Goal: Transaction & Acquisition: Subscribe to service/newsletter

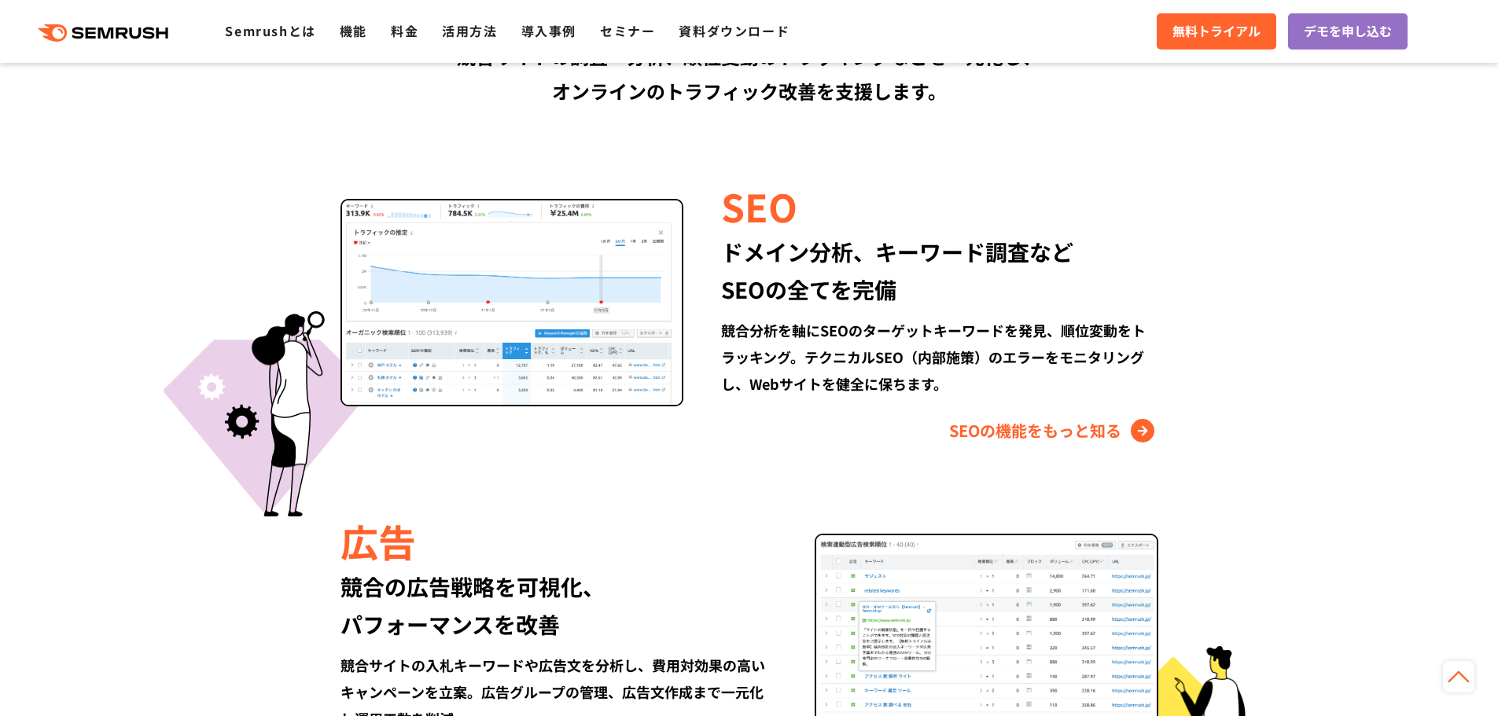
scroll to position [1416, 0]
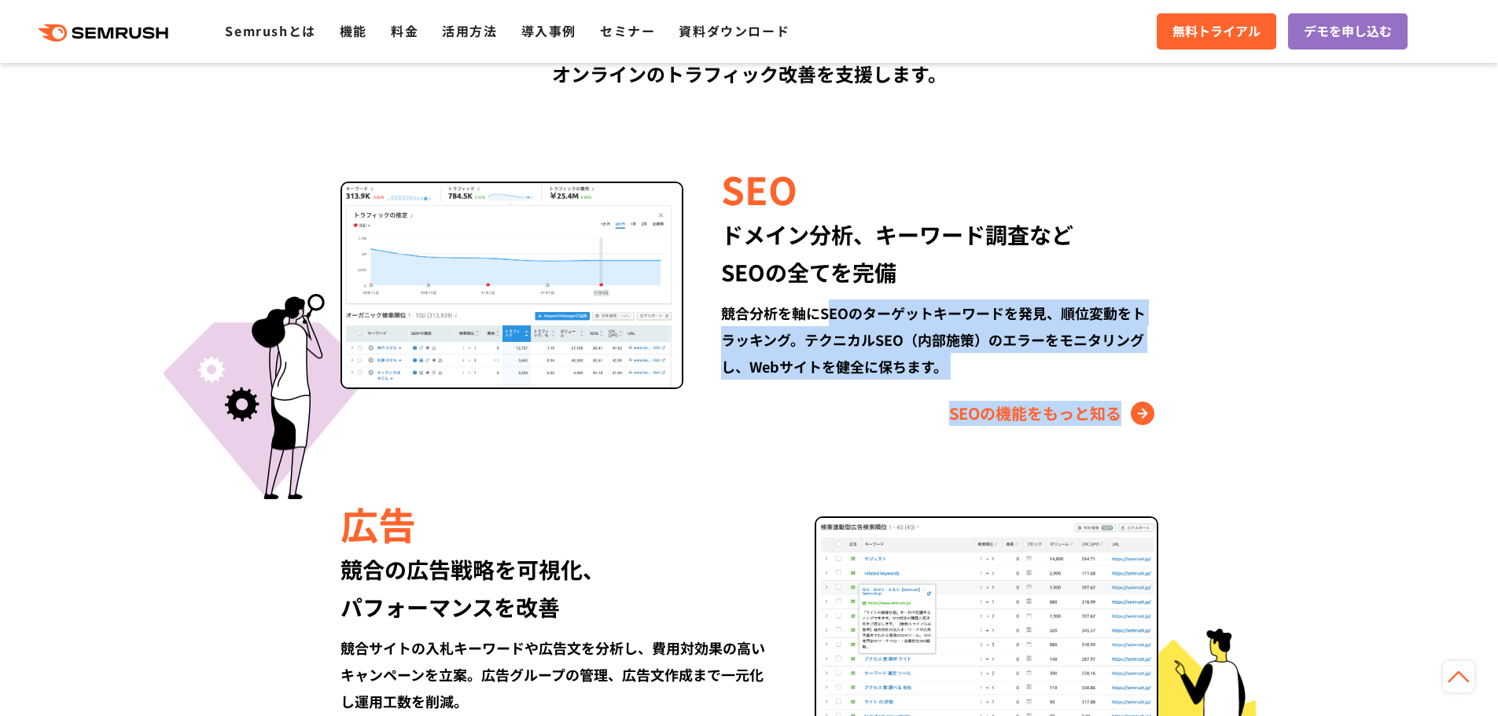
drag, startPoint x: 834, startPoint y: 308, endPoint x: 1330, endPoint y: 386, distance: 502.3
click at [1313, 403] on section "Semrushでできること SEO、広告、SNSなどデジタルマーケティングのあらゆる領域を網羅。 競合サイトの調査・分析、順位変動のトラッキングなどを一元化し…" at bounding box center [749, 584] width 1498 height 1571
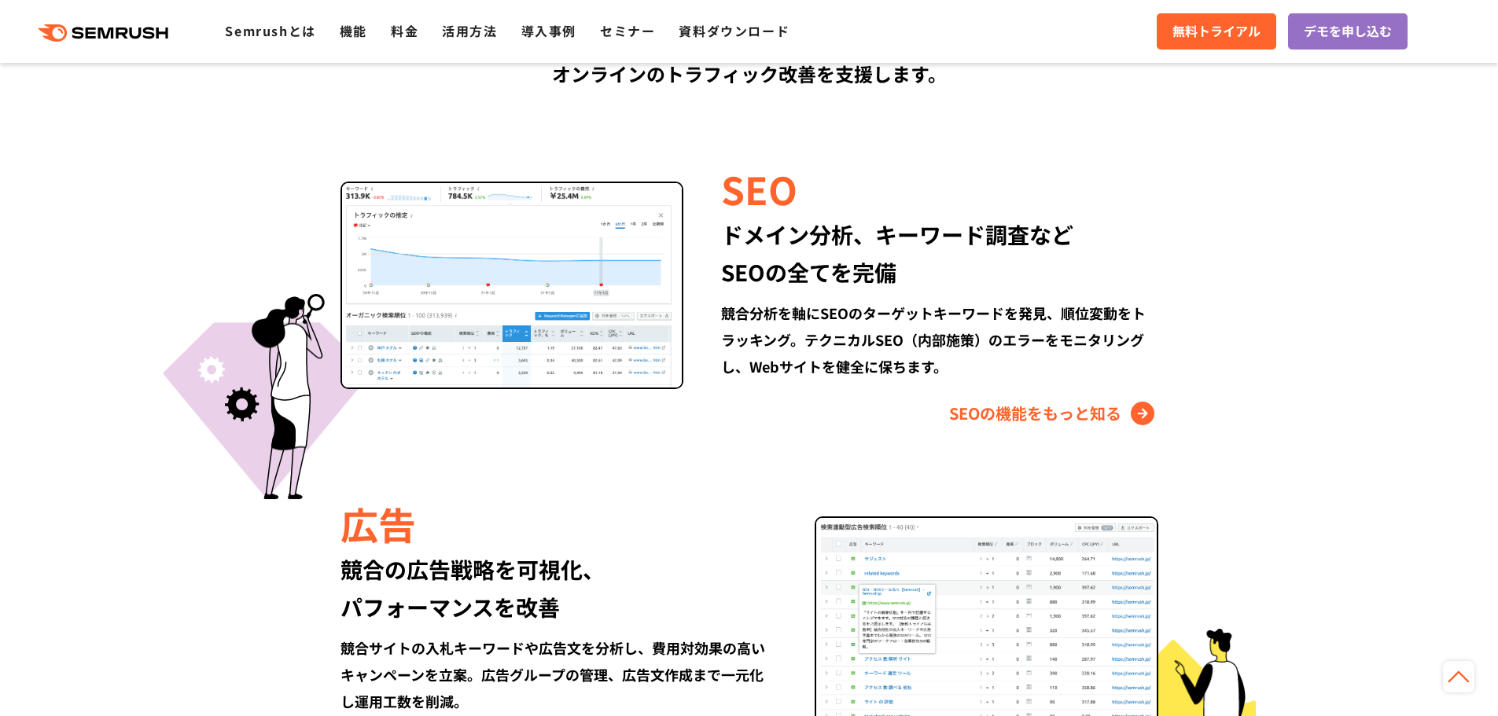
click at [1332, 385] on section "Semrushでできること SEO、広告、SNSなどデジタルマーケティングのあらゆる領域を網羅。 競合サイトの調査・分析、順位変動のトラッキングなどを一元化し…" at bounding box center [749, 584] width 1498 height 1571
click at [1043, 417] on link "SEOの機能をもっと知る" at bounding box center [1053, 413] width 209 height 25
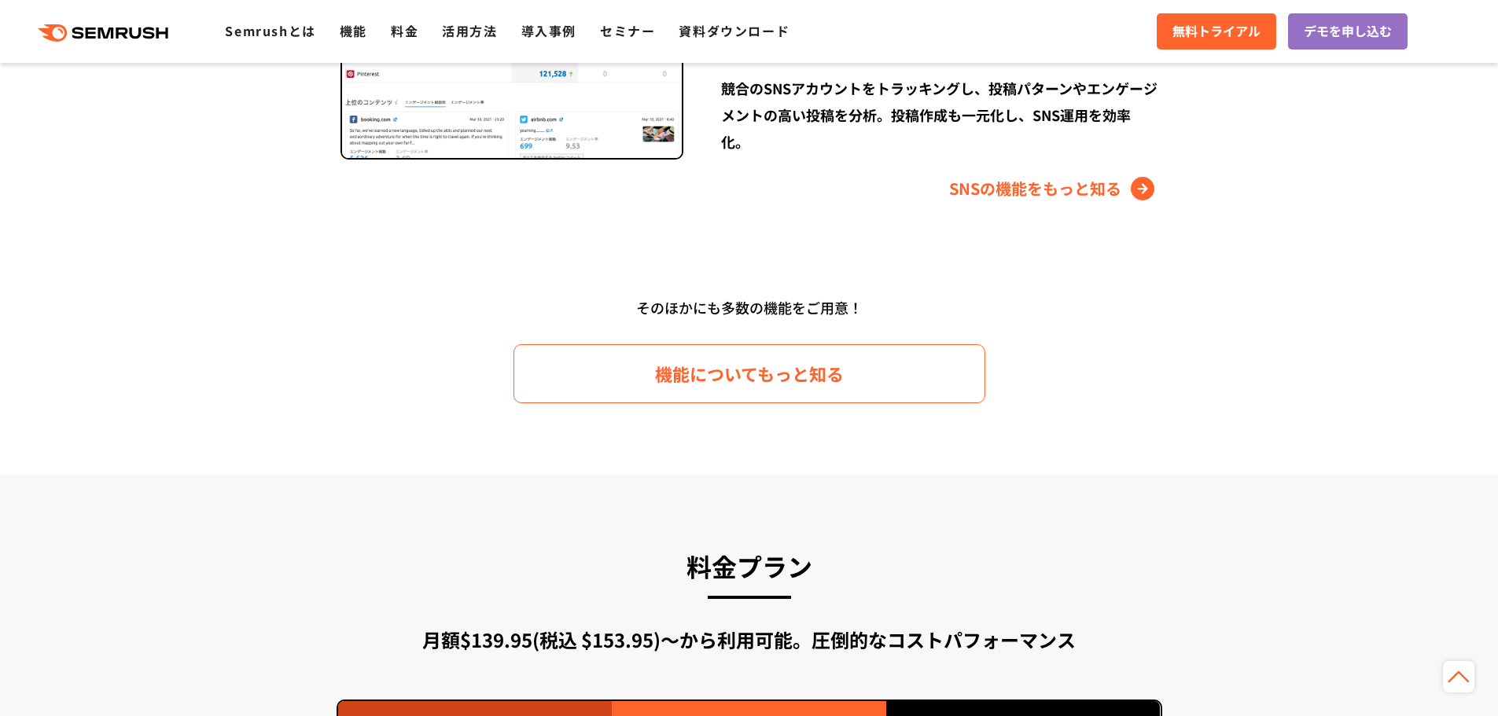
scroll to position [2359, 0]
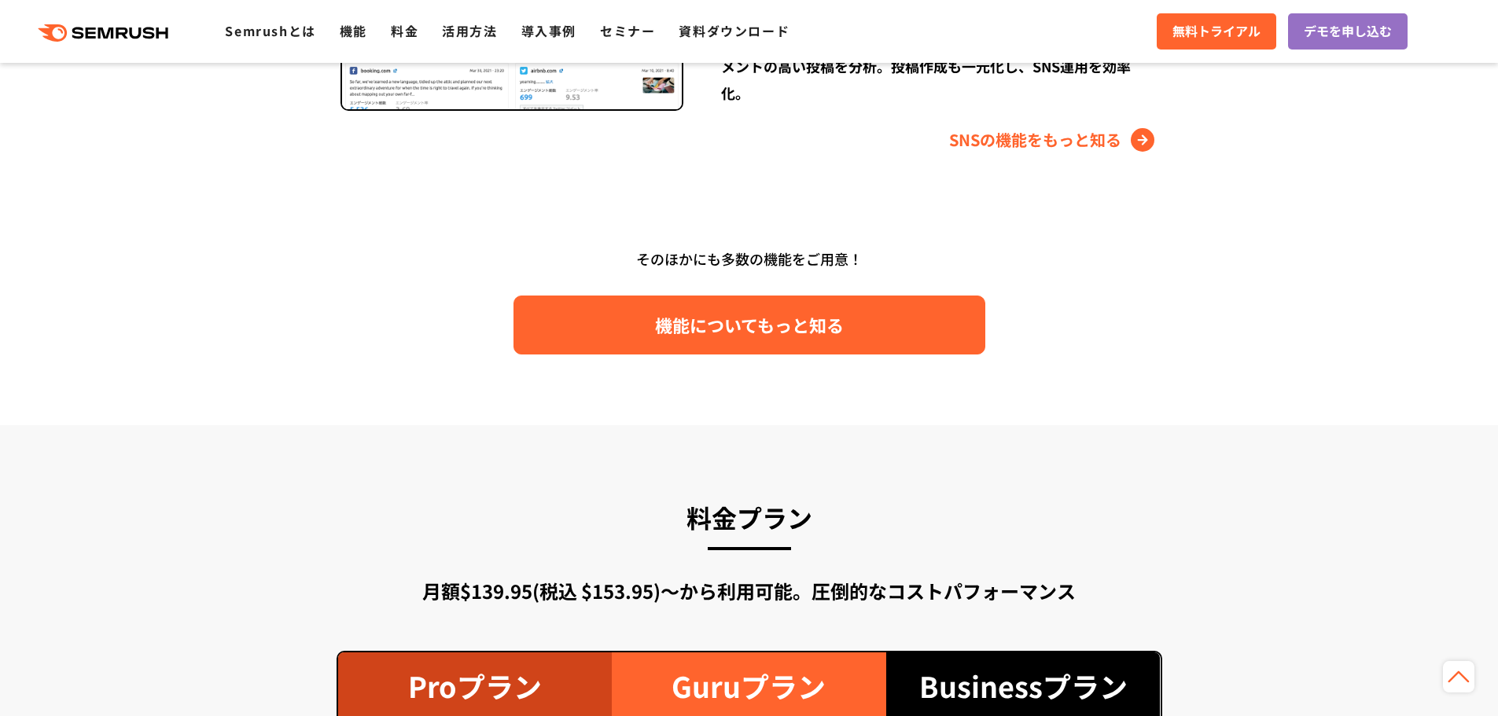
click at [900, 342] on link "機能についてもっと知る" at bounding box center [750, 325] width 472 height 59
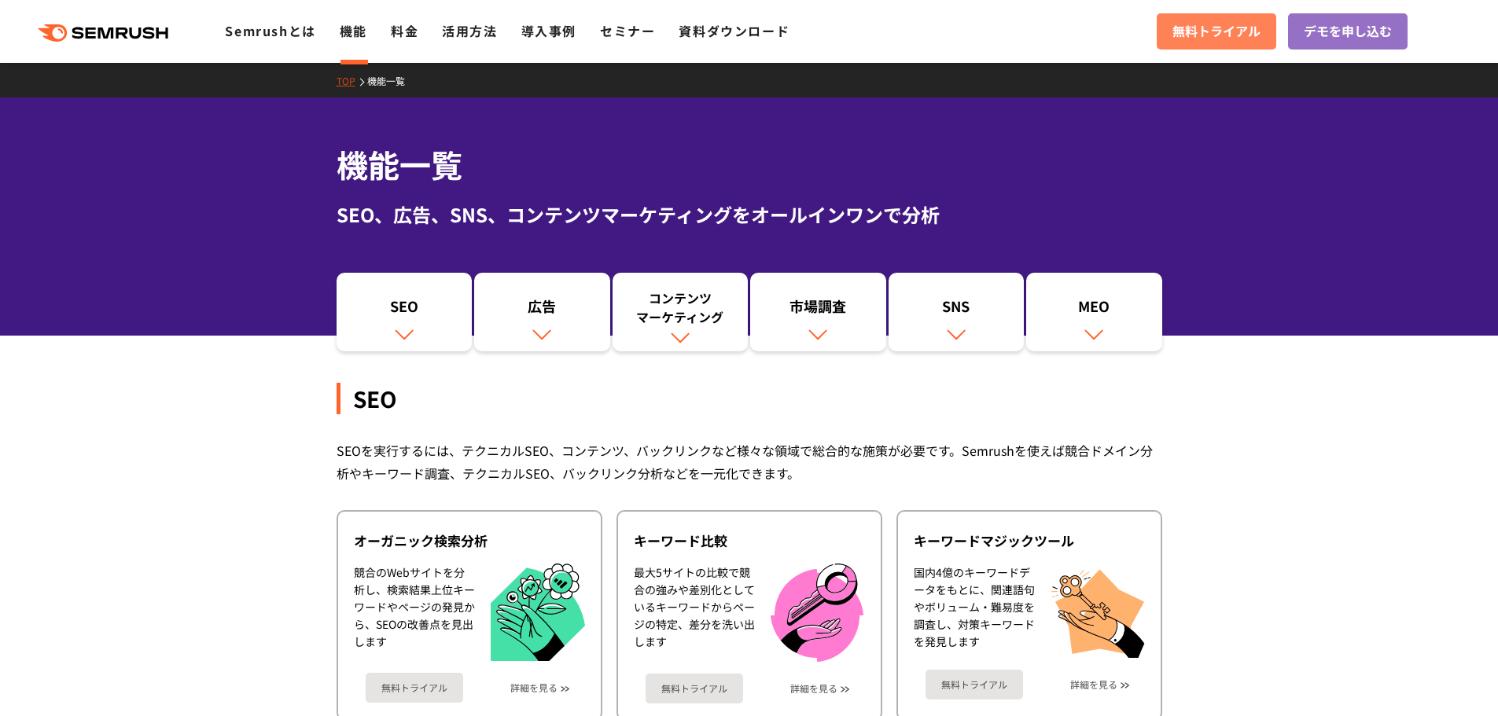
click at [1191, 27] on span "無料トライアル" at bounding box center [1217, 31] width 88 height 20
